Goal: Transaction & Acquisition: Purchase product/service

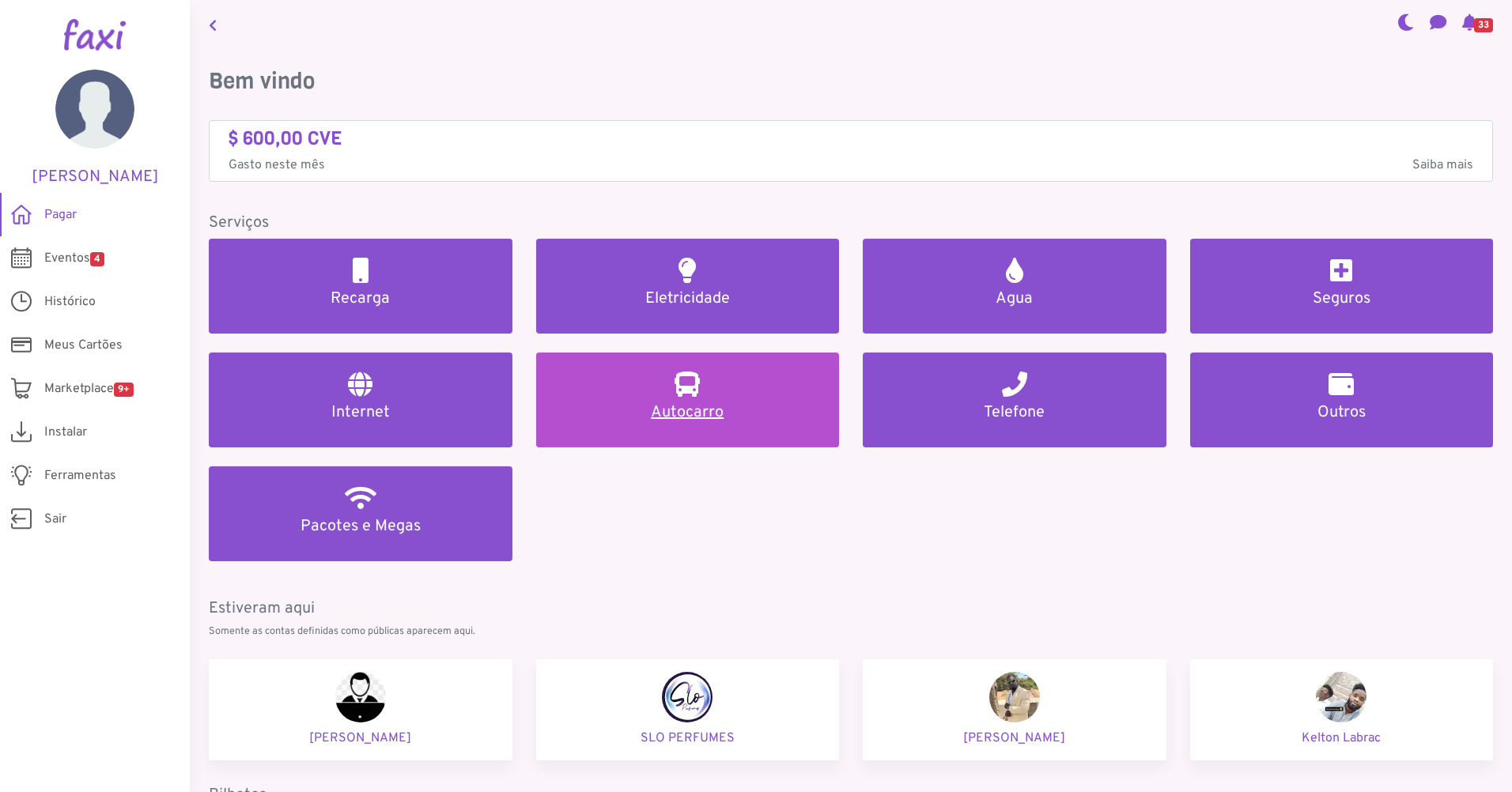
click at [641, 401] on link "Autocarro" at bounding box center [687, 400] width 304 height 95
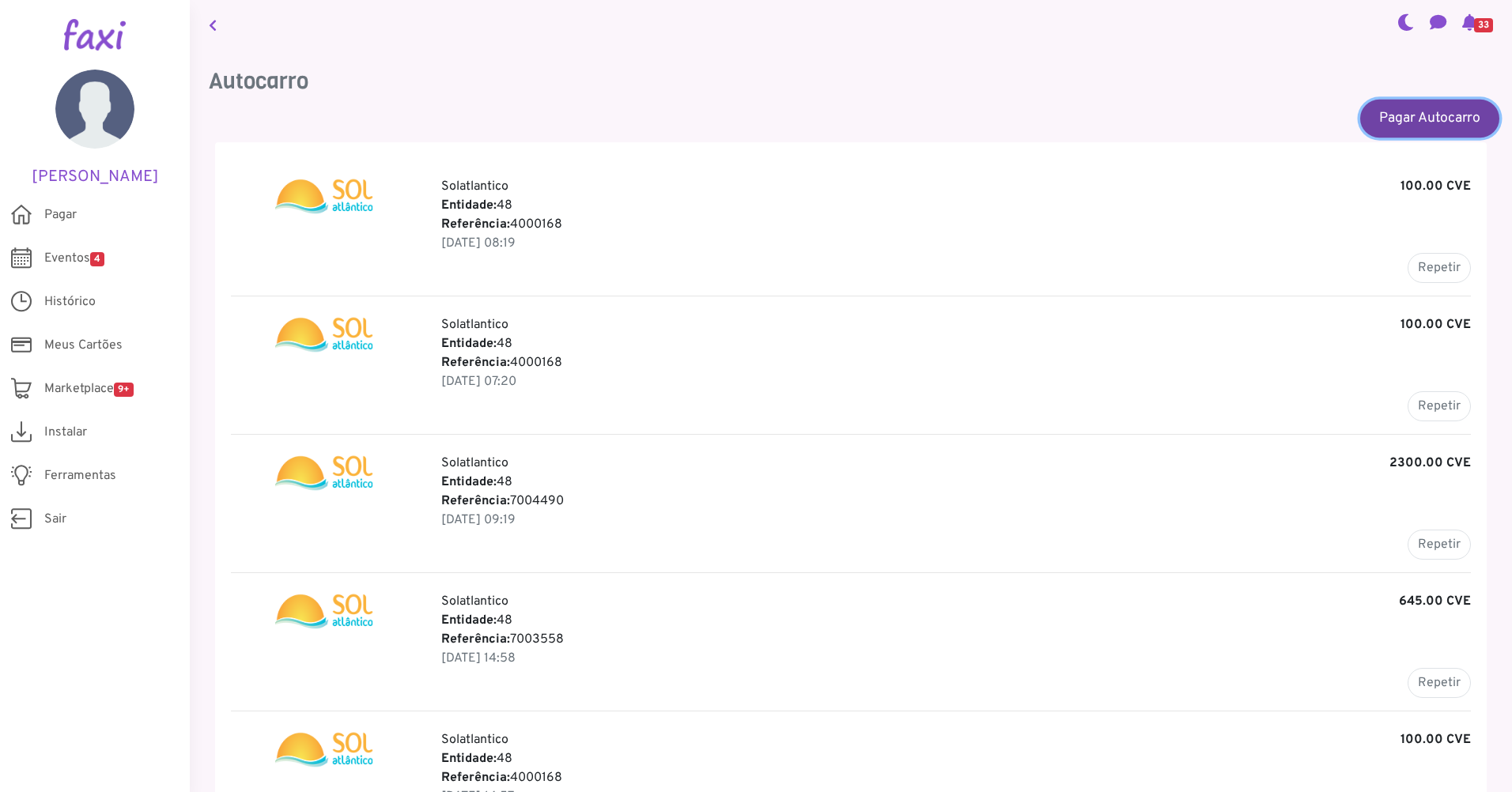
click at [1408, 116] on link "Pagar Autocarro" at bounding box center [1430, 118] width 139 height 38
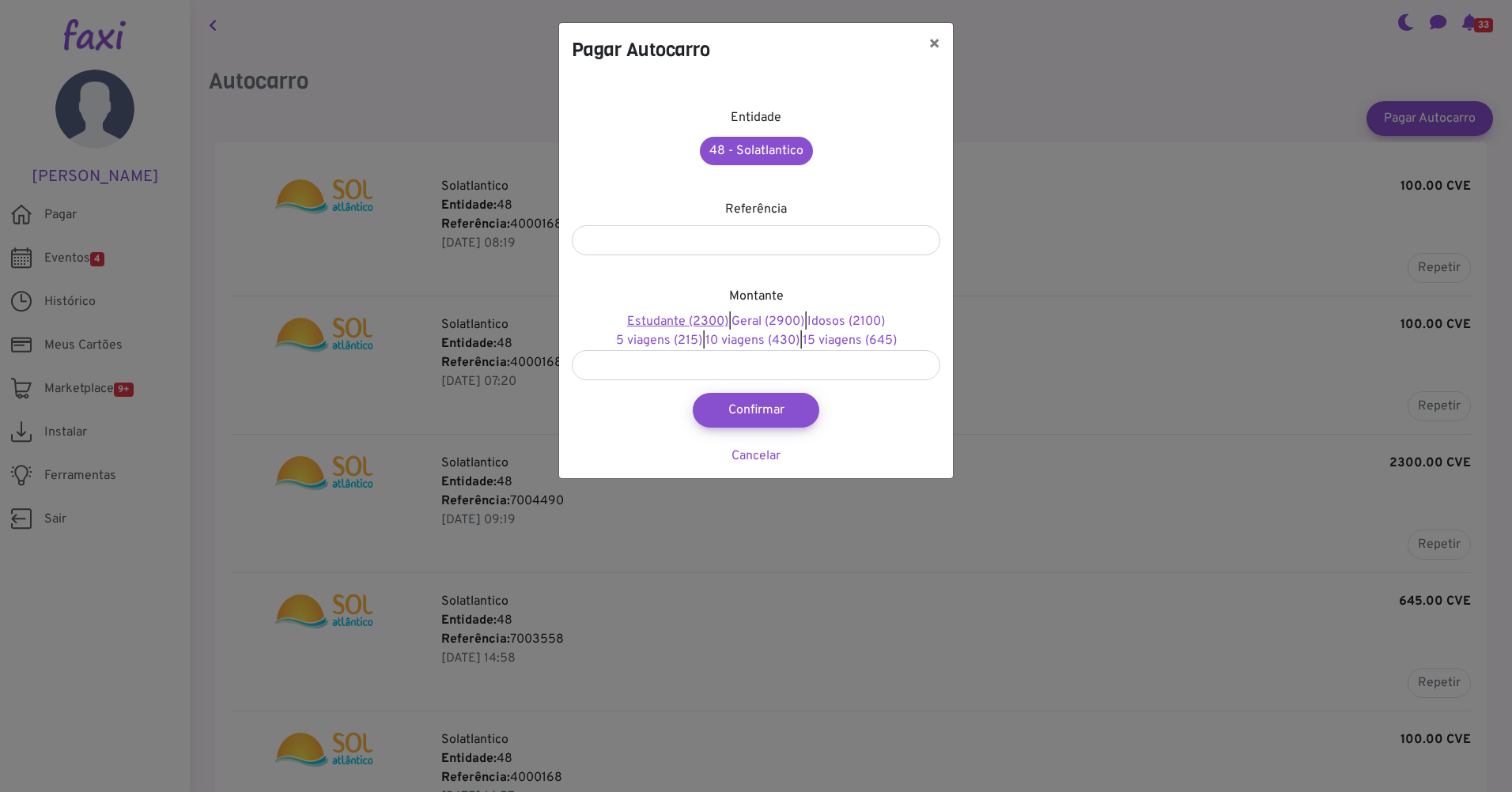
click at [670, 321] on link "Estudante (2300)" at bounding box center [678, 322] width 102 height 16
type input "****"
click at [687, 243] on input "number" at bounding box center [756, 240] width 368 height 30
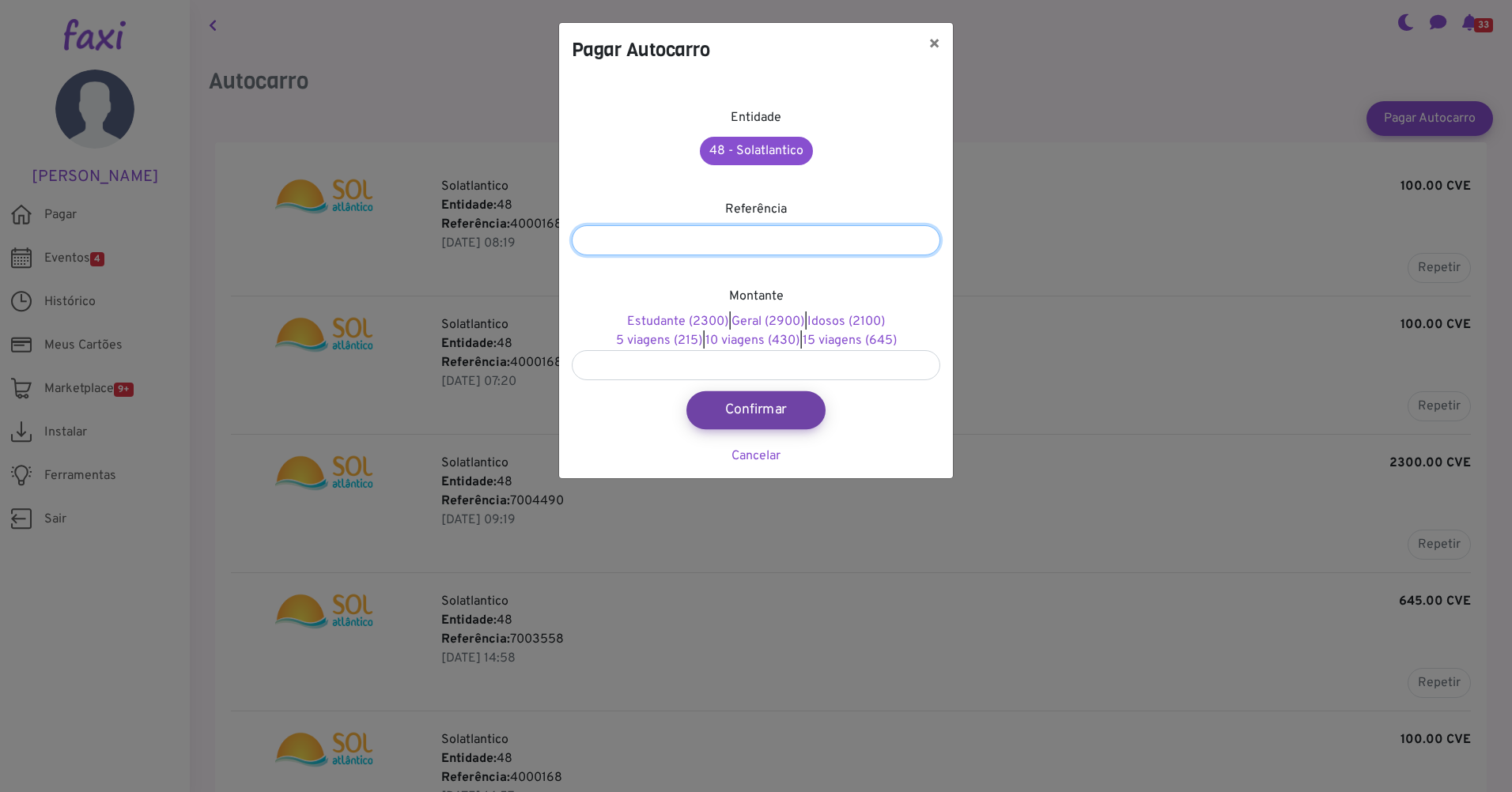
type input "*******"
click at [743, 404] on button "Confirmar" at bounding box center [756, 410] width 139 height 38
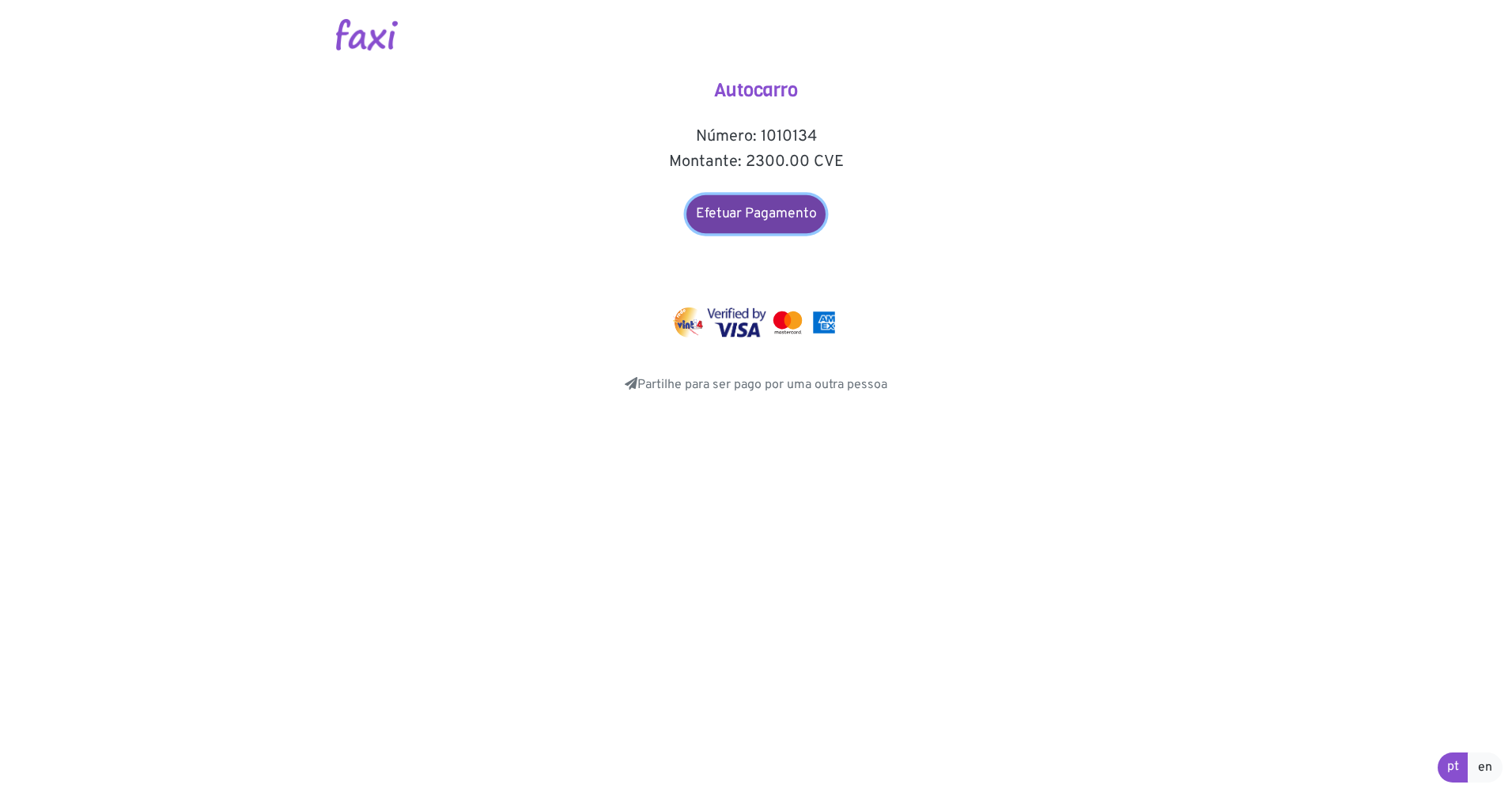
click at [768, 213] on link "Efetuar Pagamento" at bounding box center [756, 214] width 139 height 38
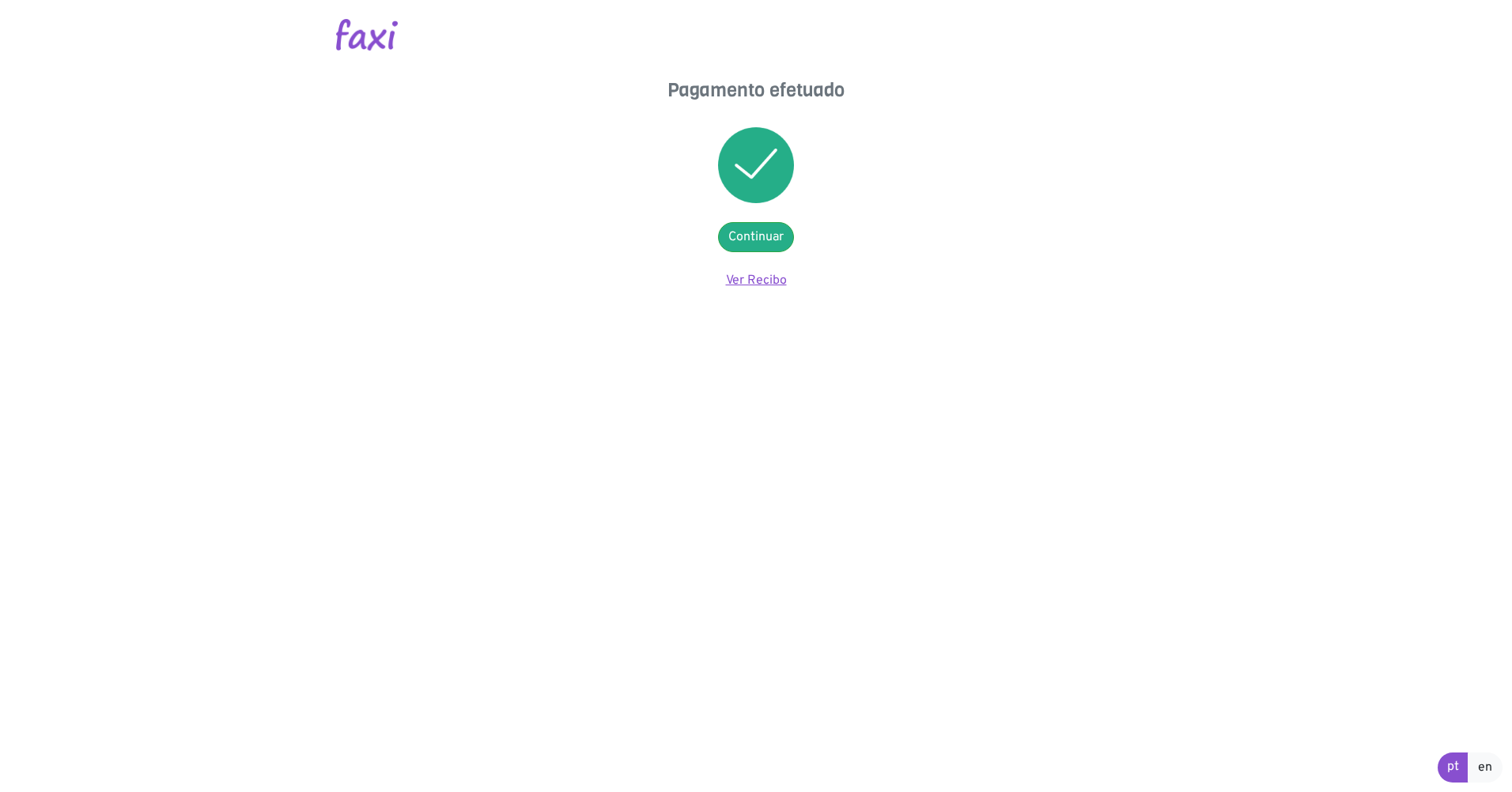
drag, startPoint x: 770, startPoint y: 276, endPoint x: 779, endPoint y: 279, distance: 9.5
click at [771, 277] on link "Ver Recibo" at bounding box center [757, 281] width 61 height 16
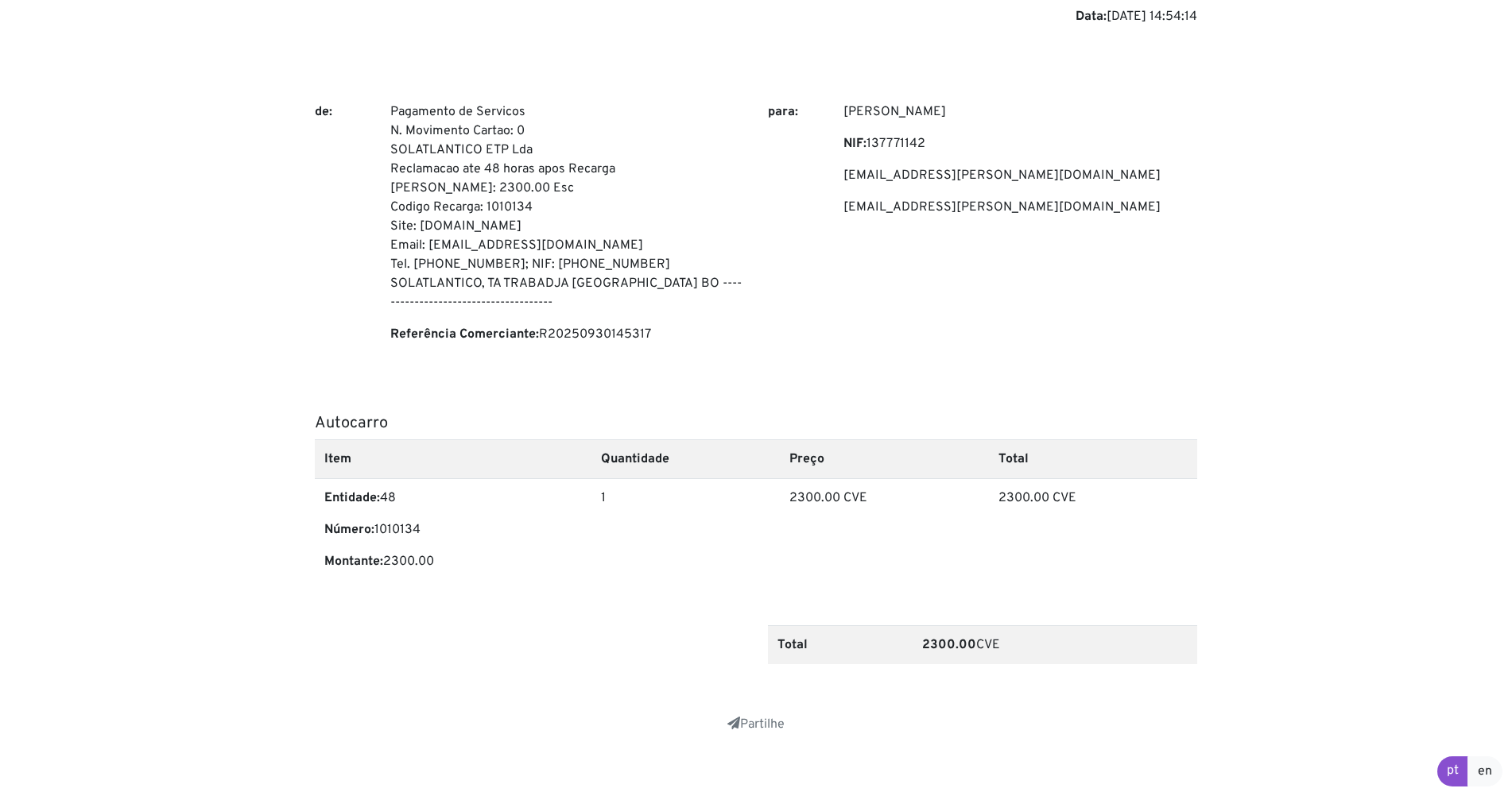
scroll to position [145, 0]
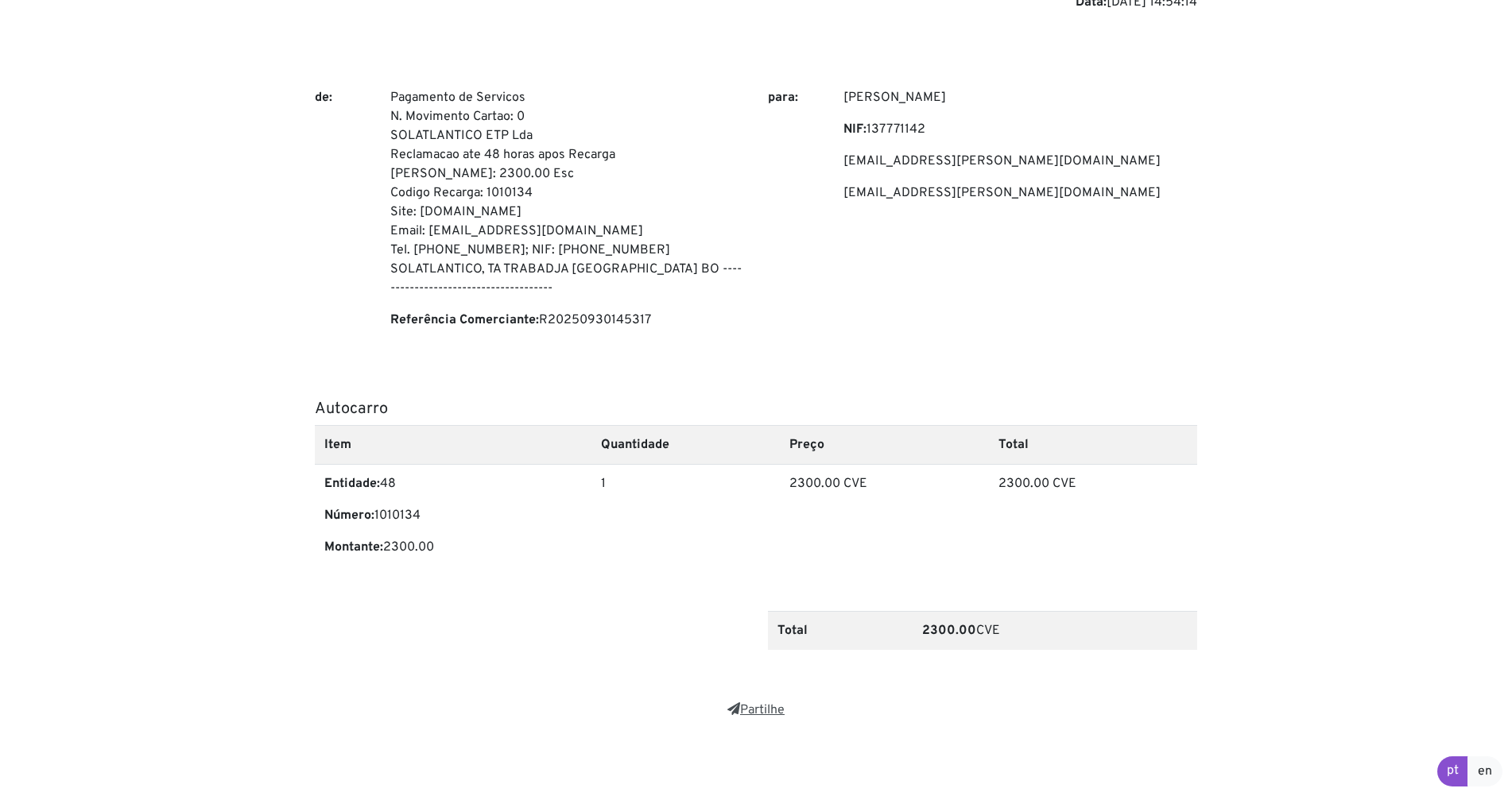
click at [751, 710] on link "Partilhe" at bounding box center [756, 711] width 57 height 16
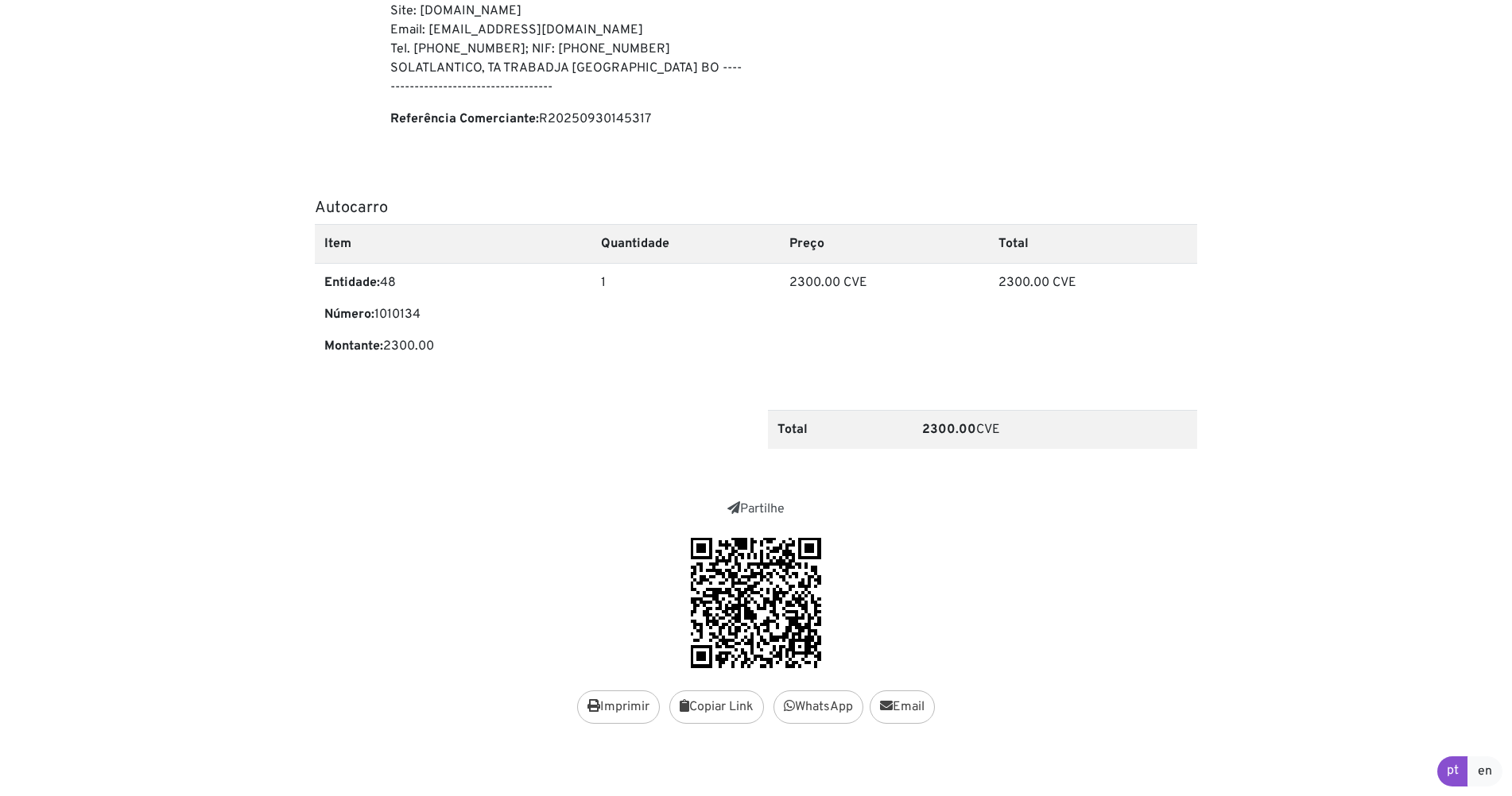
scroll to position [353, 0]
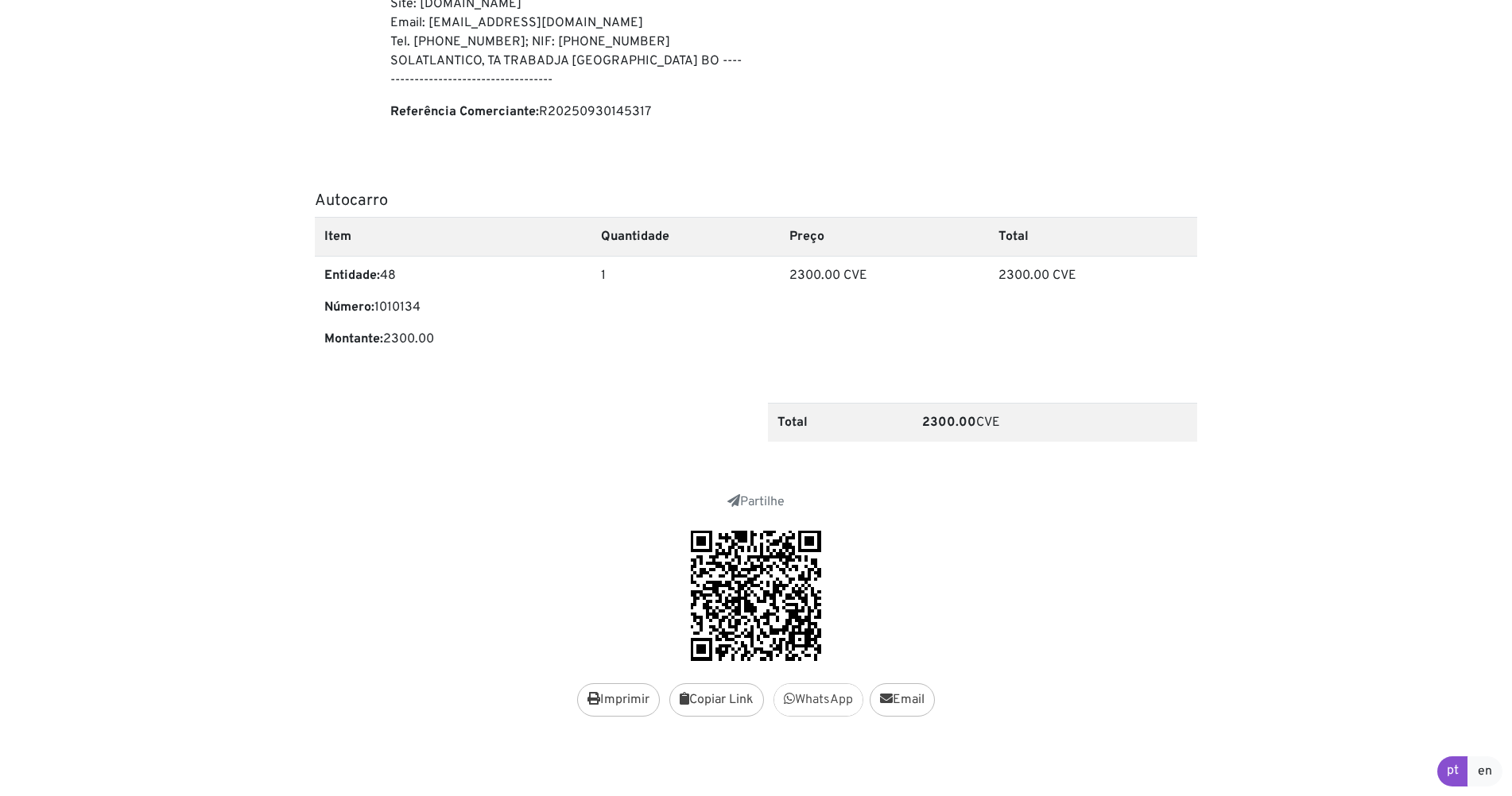
click at [819, 704] on link "WhatsApp" at bounding box center [818, 700] width 90 height 33
